Goal: Task Accomplishment & Management: Complete application form

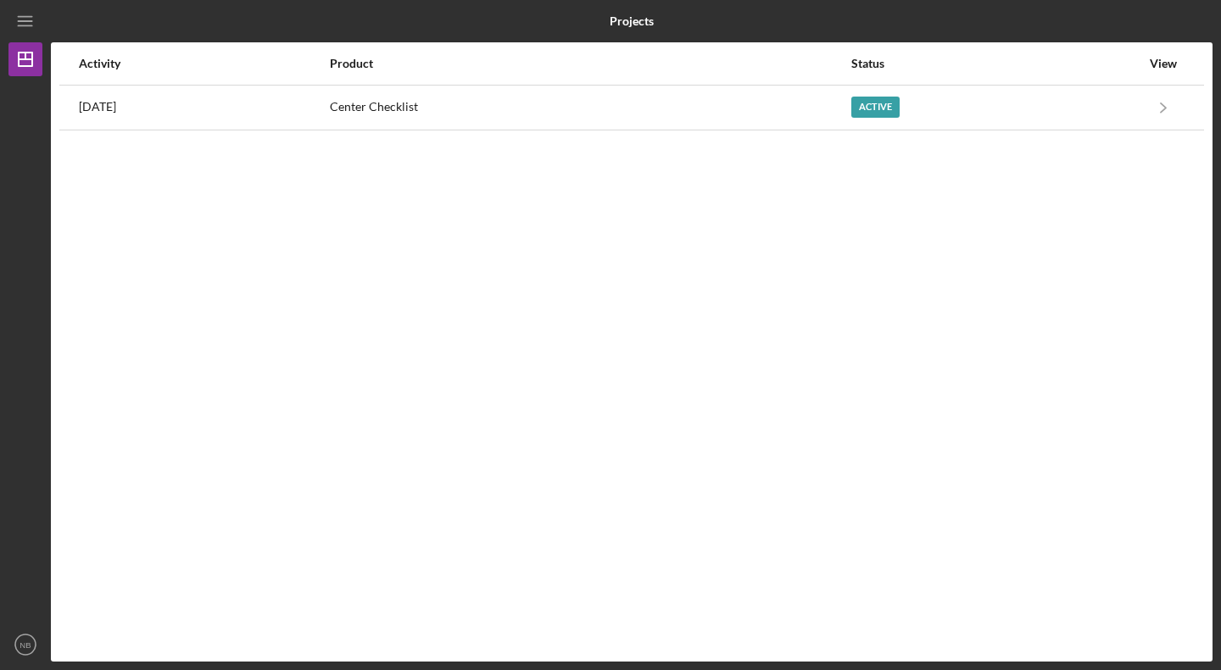
click at [328, 91] on div "[DATE]" at bounding box center [203, 107] width 249 height 42
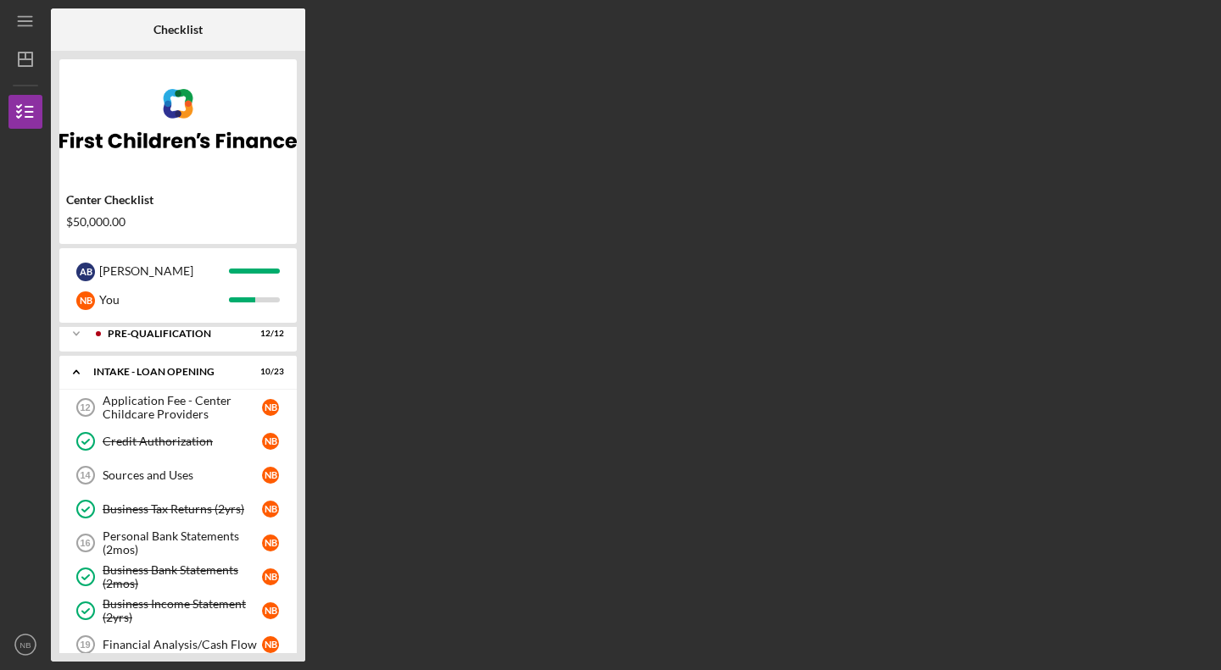
scroll to position [13, 0]
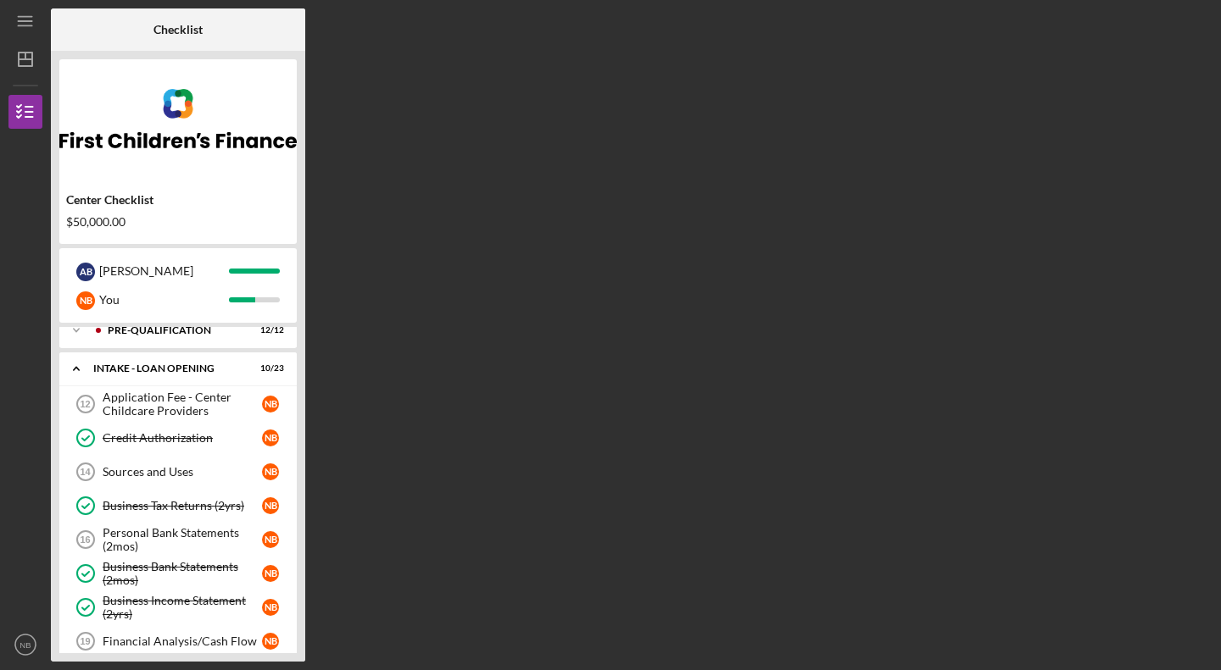
click at [197, 477] on div "Sources and Uses" at bounding box center [182, 472] width 159 height 14
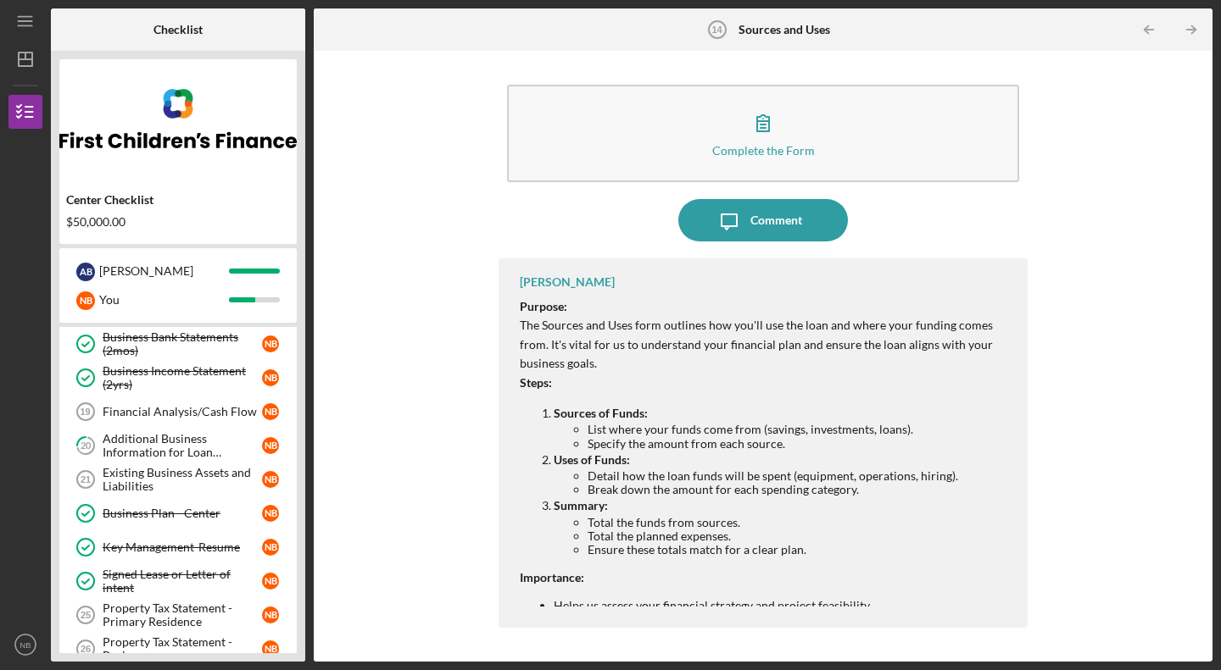
scroll to position [243, 0]
click at [181, 451] on div "Additional Business Information for Loan Application" at bounding box center [182, 444] width 159 height 27
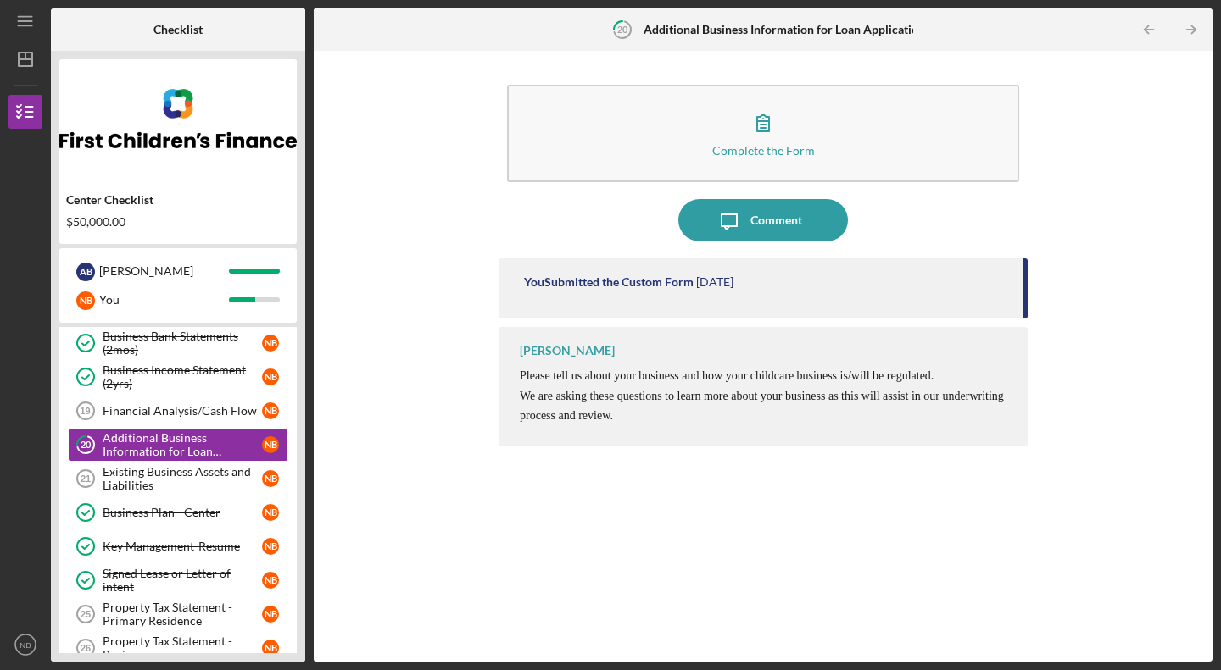
click at [206, 484] on div "Existing Business Assets and Liabilities" at bounding box center [182, 478] width 159 height 27
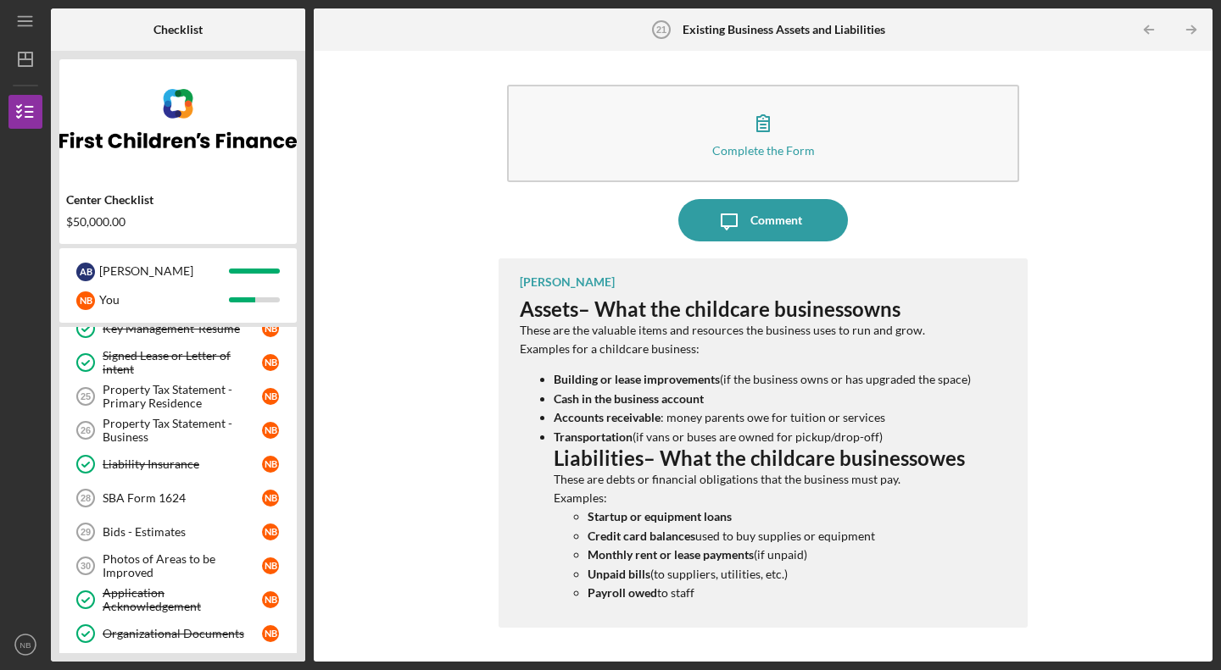
scroll to position [462, 0]
click at [186, 499] on div "SBA Form 1624" at bounding box center [182, 498] width 159 height 14
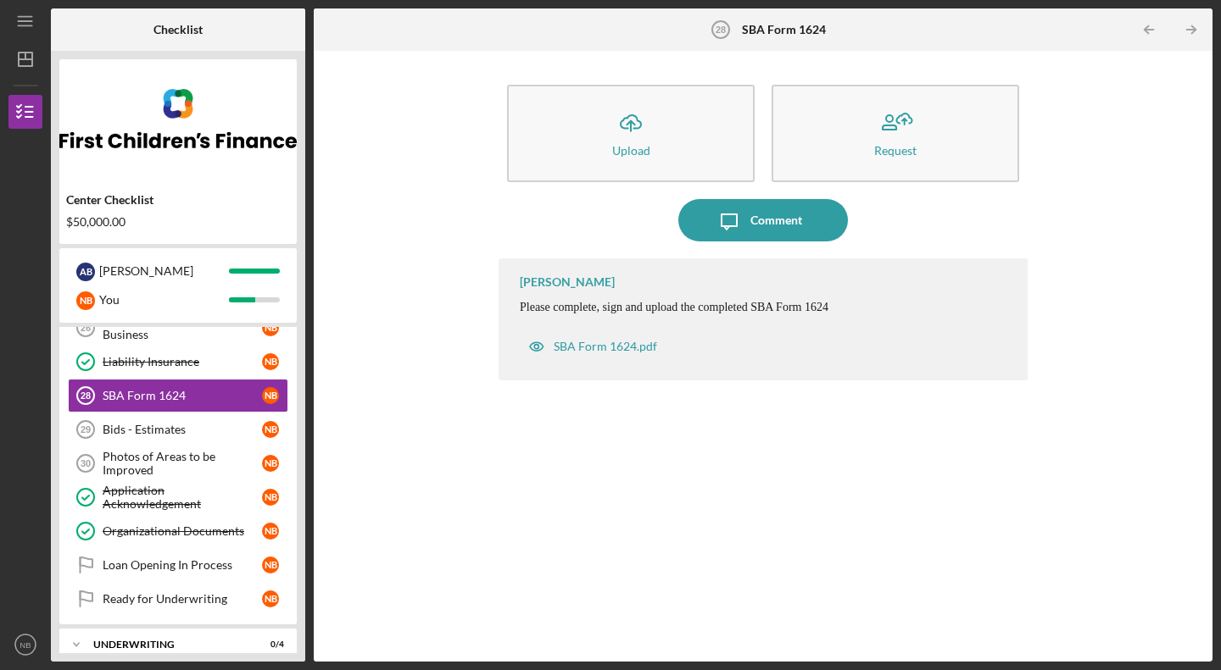
scroll to position [565, 0]
click at [183, 433] on div "Bids - Estimates" at bounding box center [182, 428] width 159 height 14
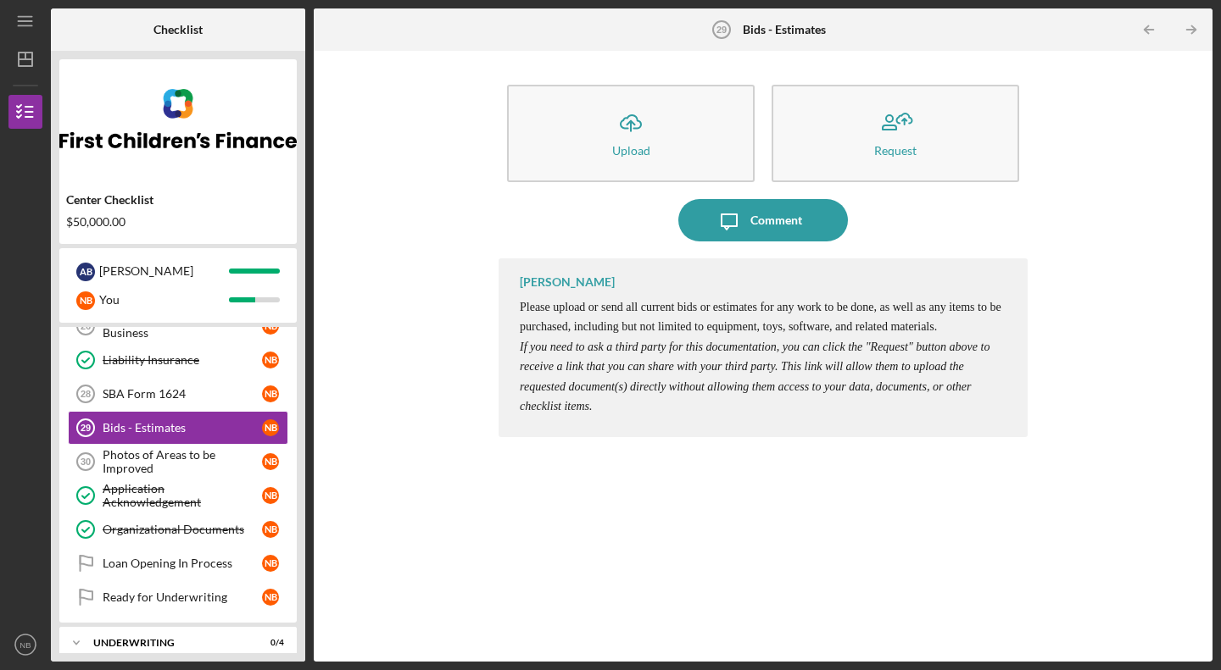
click at [620, 142] on button "Icon/Upload Upload" at bounding box center [630, 133] width 247 height 97
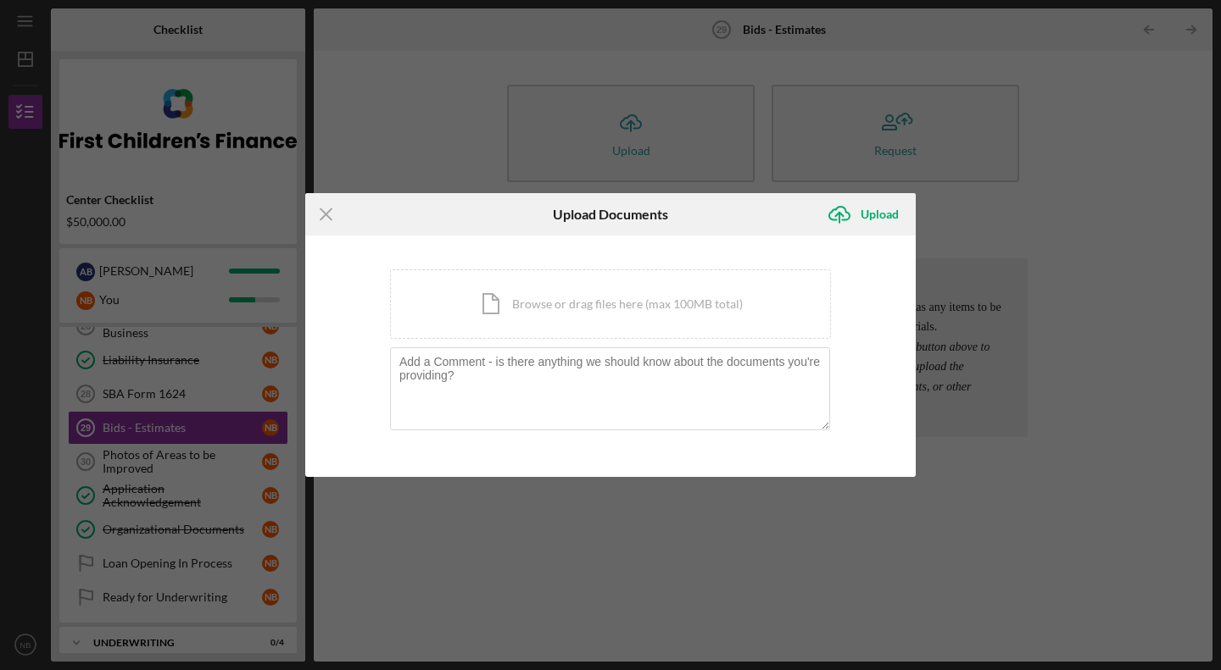
click at [526, 309] on div "Icon/Document Browse or drag files here (max 100MB total) Tap to choose files o…" at bounding box center [610, 305] width 441 height 70
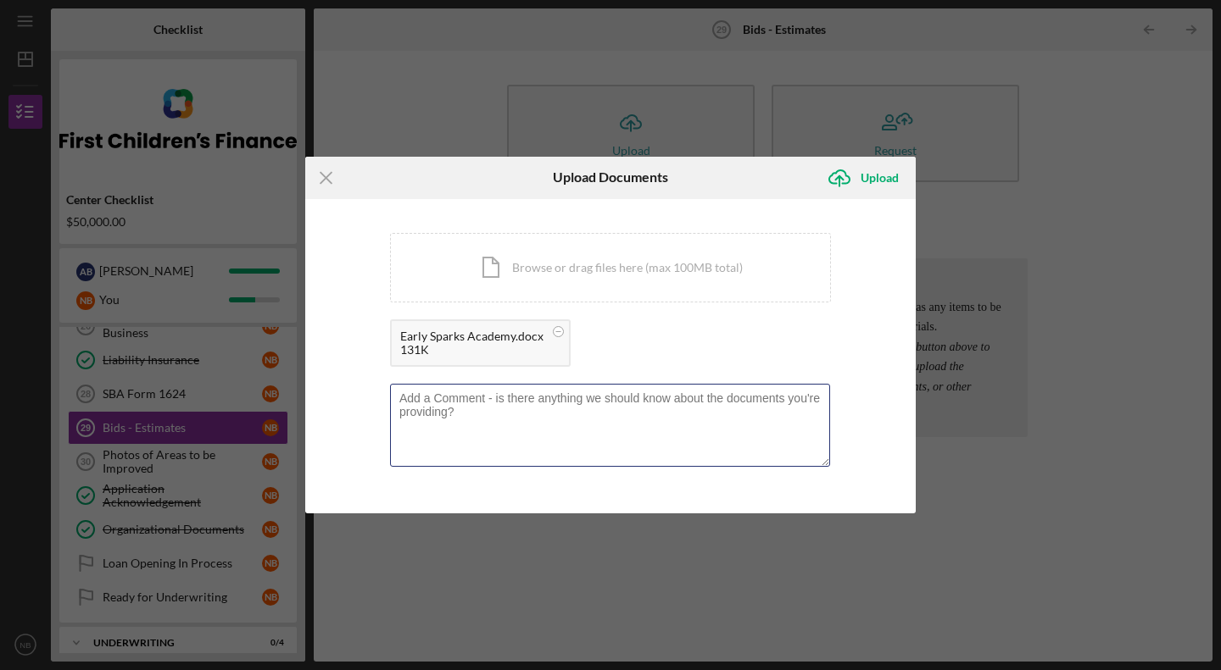
click at [592, 415] on textarea at bounding box center [610, 425] width 440 height 83
click at [592, 415] on textarea "To enrich screen reader interactions, please activate Accessibility in Grammarl…" at bounding box center [610, 425] width 440 height 83
type textarea "Fire Estimate"
click at [867, 177] on div "Upload" at bounding box center [879, 178] width 38 height 34
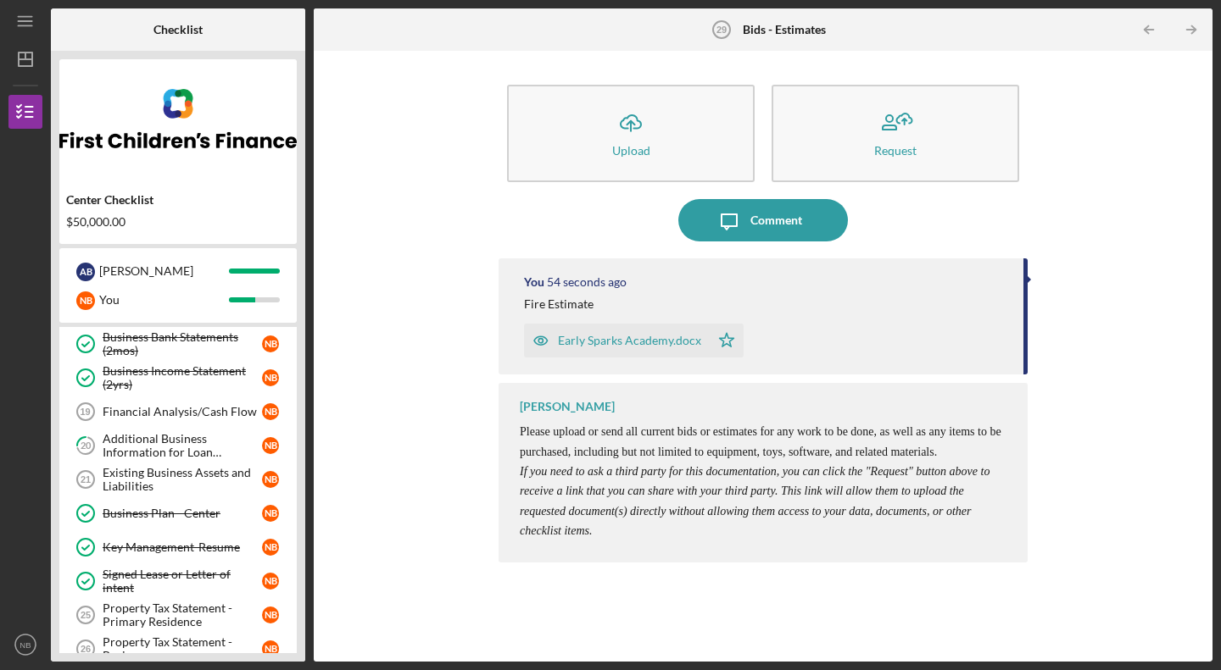
scroll to position [238, 0]
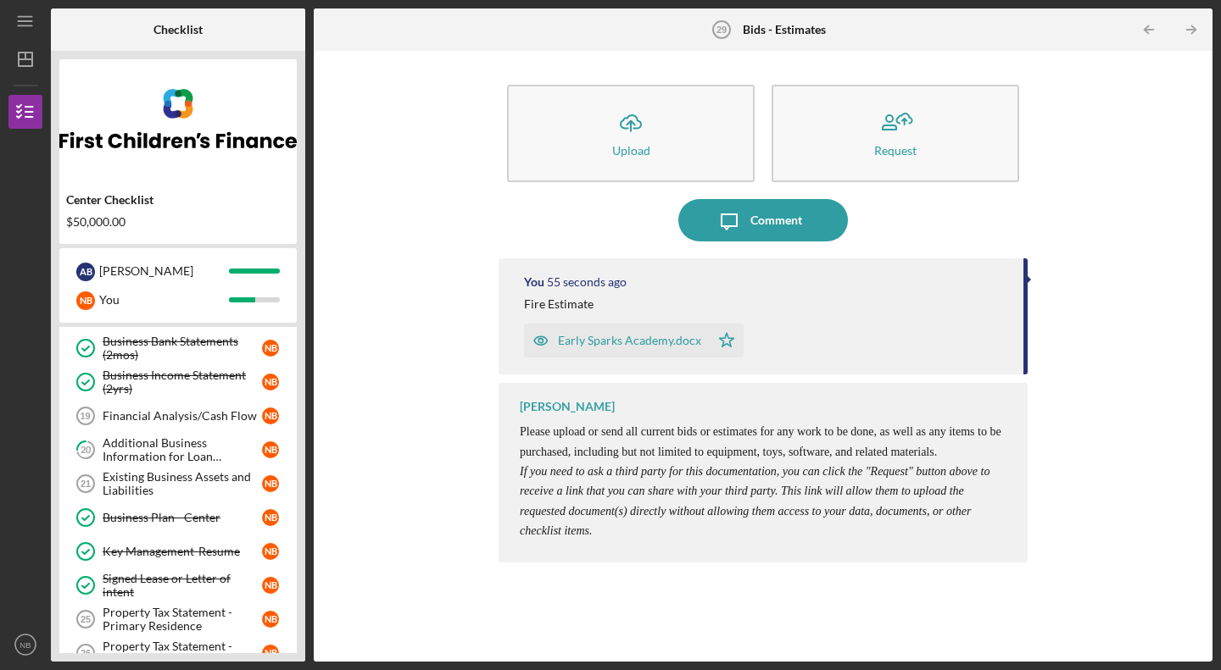
click at [173, 439] on div "Additional Business Information for Loan Application" at bounding box center [182, 450] width 159 height 27
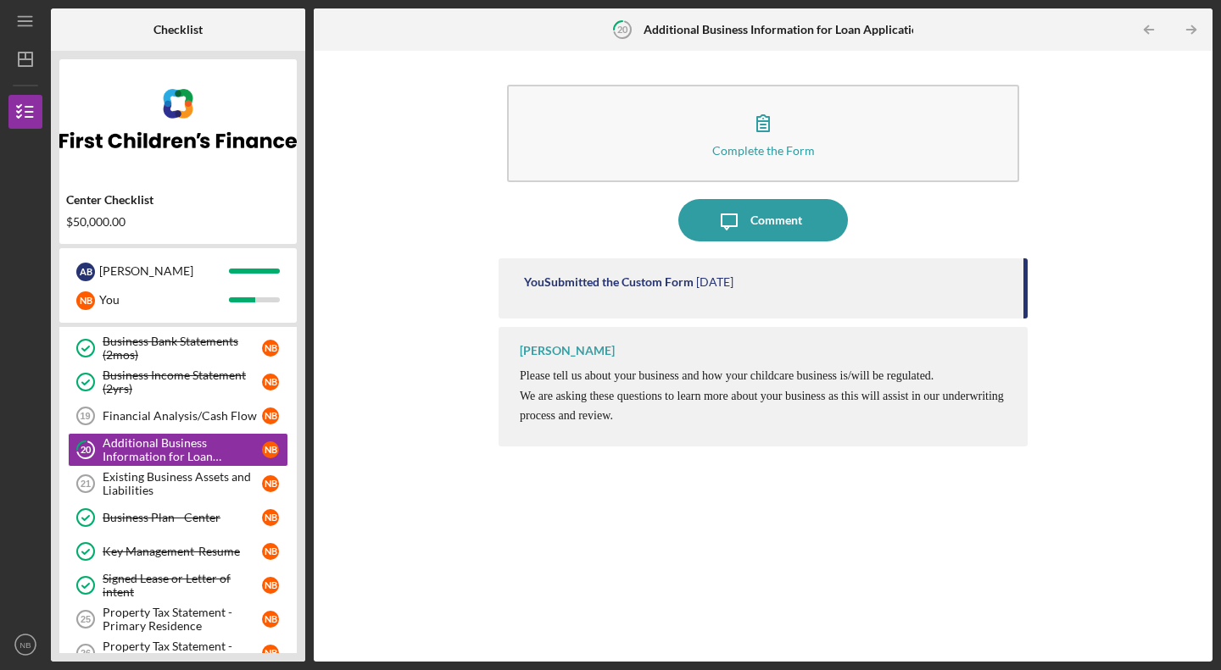
click at [754, 132] on icon "button" at bounding box center [763, 123] width 42 height 42
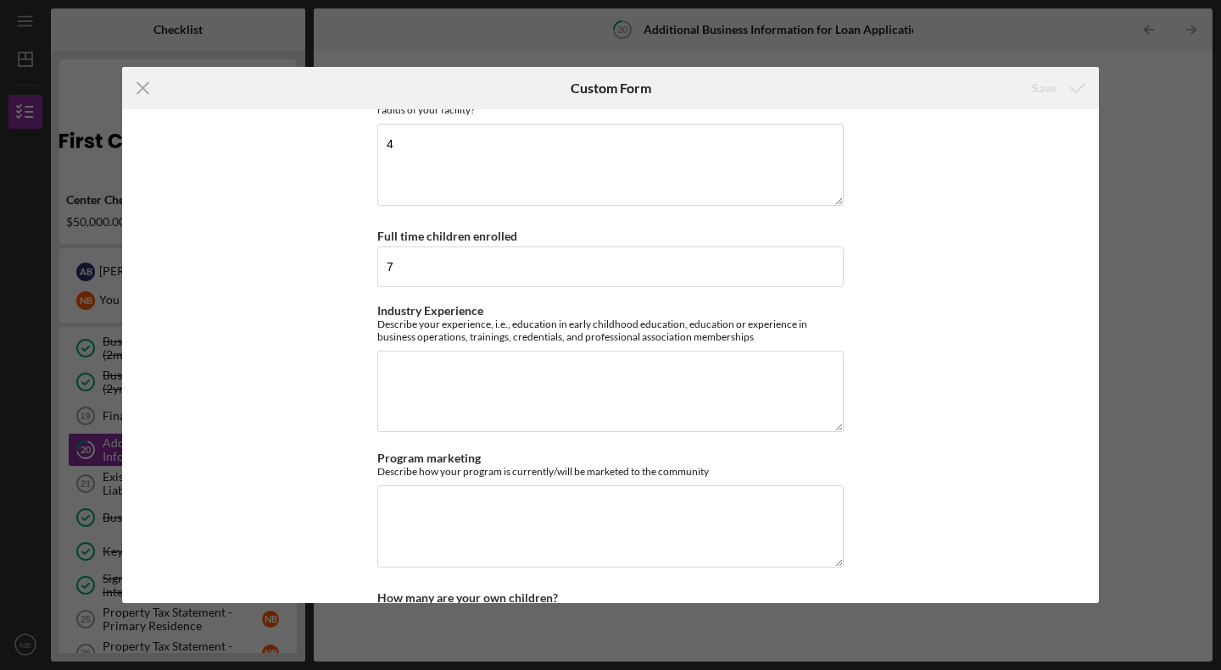
scroll to position [2085, 0]
click at [505, 350] on textarea "Industry Experience" at bounding box center [610, 390] width 466 height 81
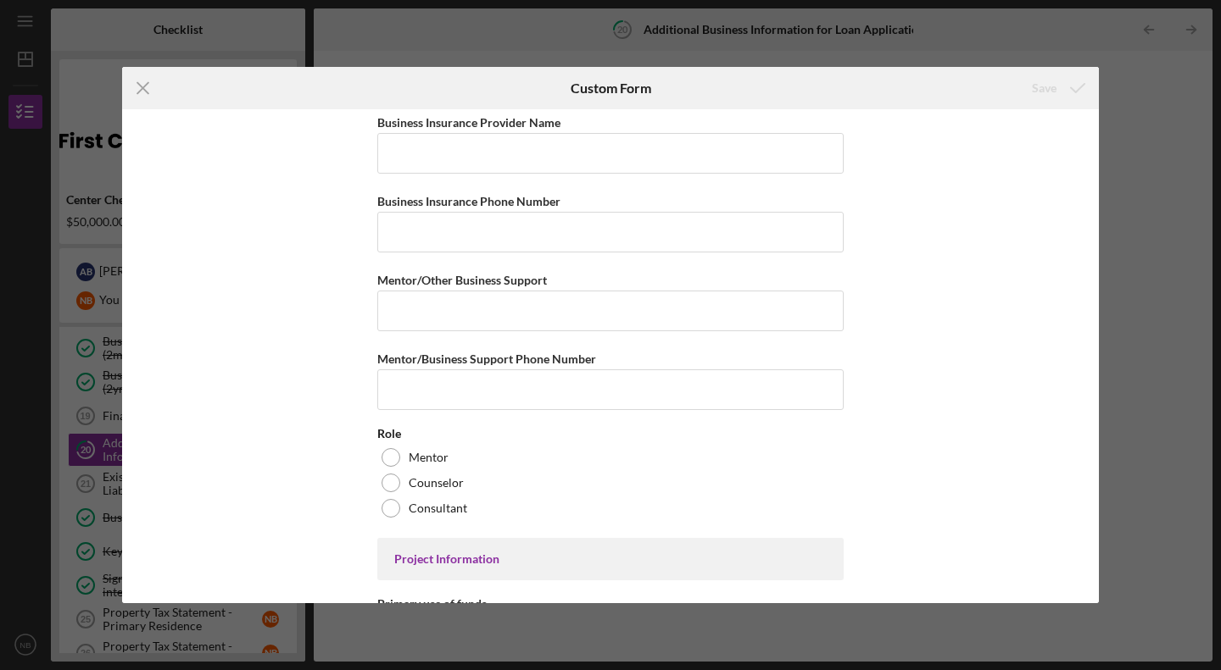
scroll to position [0, 0]
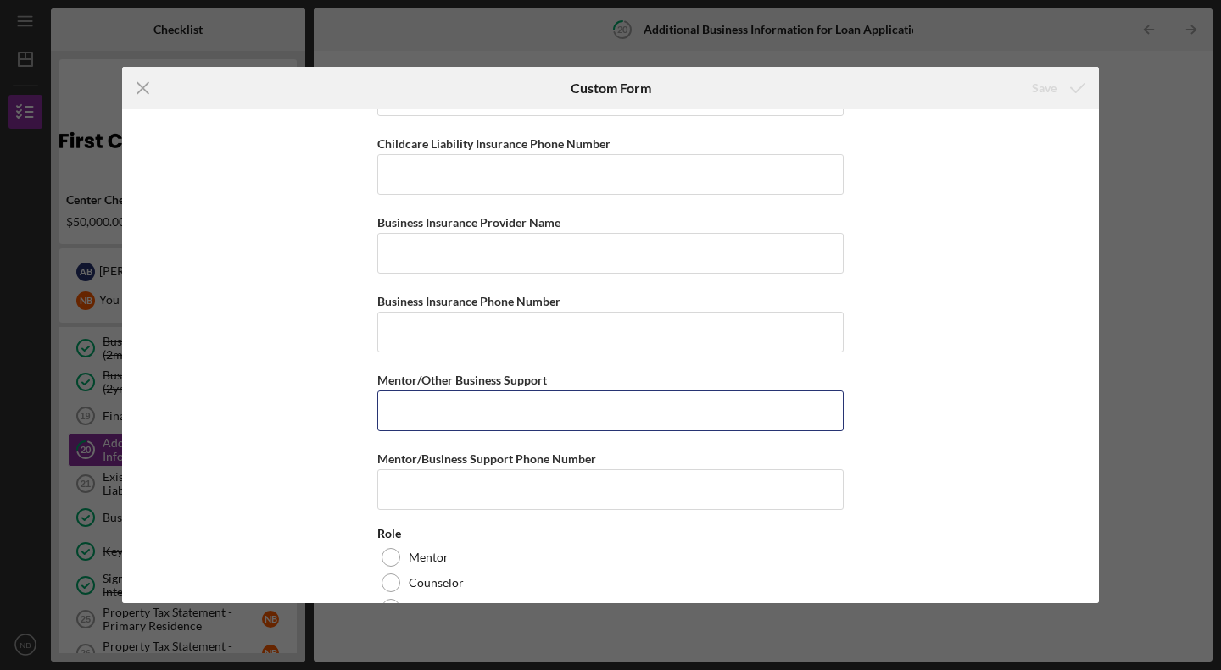
click at [450, 391] on input "Mentor/Other Business Support" at bounding box center [610, 411] width 466 height 41
type input "[PERSON_NAME]"
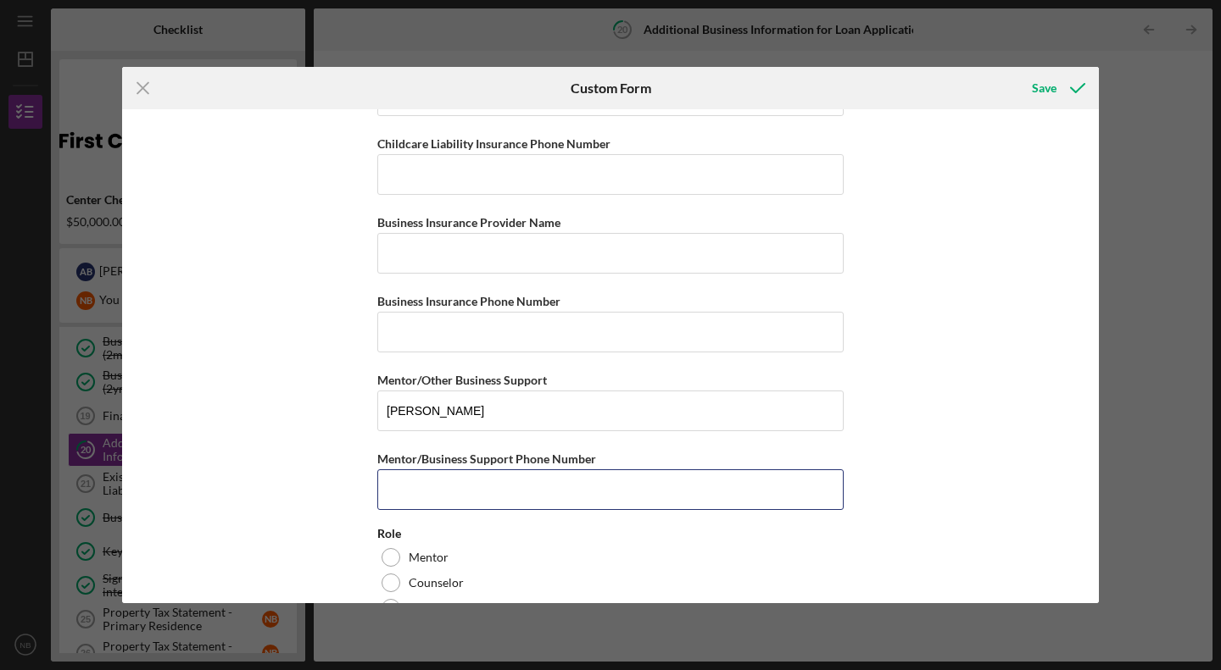
click at [487, 470] on input "Mentor/Business Support Phone Number" at bounding box center [610, 490] width 466 height 41
click at [441, 602] on label "Consultant" at bounding box center [438, 609] width 58 height 14
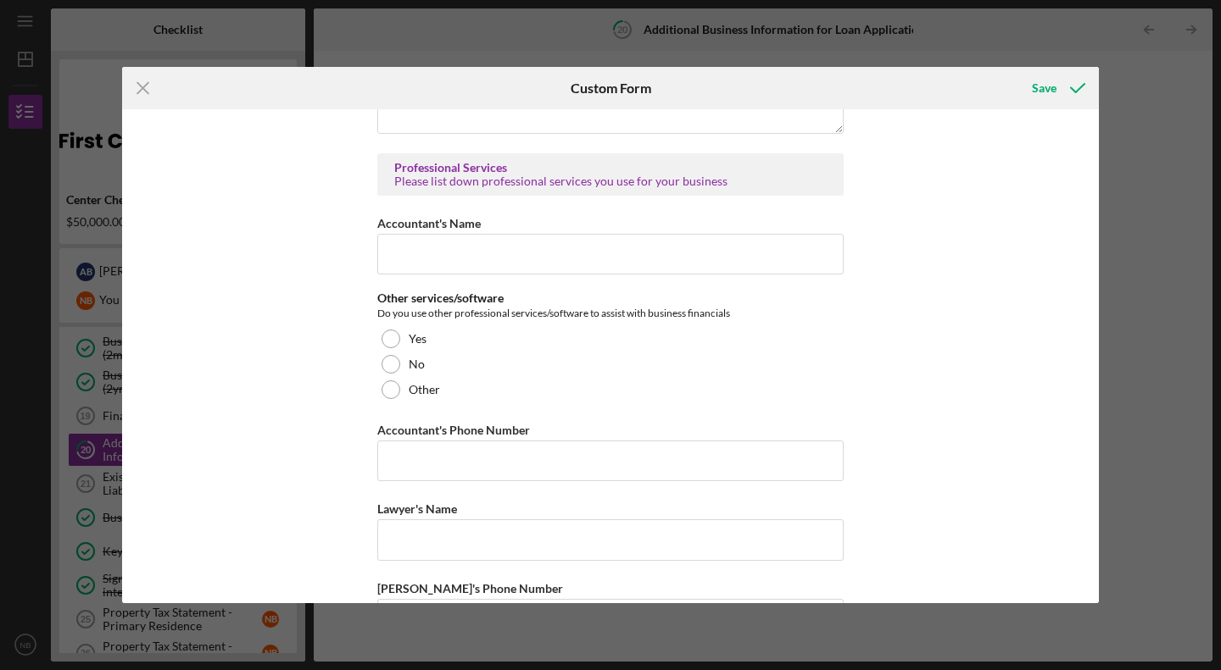
click at [391, 330] on div at bounding box center [390, 339] width 19 height 19
